Goal: Find specific page/section

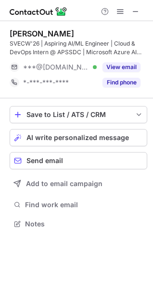
scroll to position [217, 153]
click at [134, 8] on span at bounding box center [135, 12] width 8 height 8
